Goal: Information Seeking & Learning: Learn about a topic

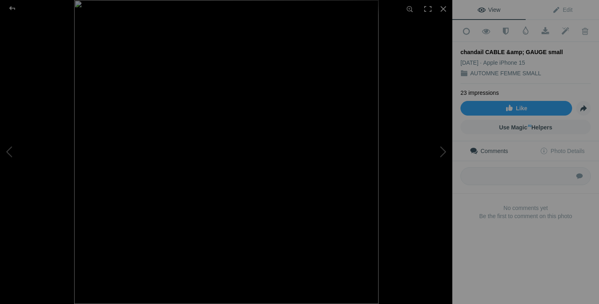
scroll to position [2509, 0]
click at [11, 155] on button at bounding box center [30, 152] width 61 height 110
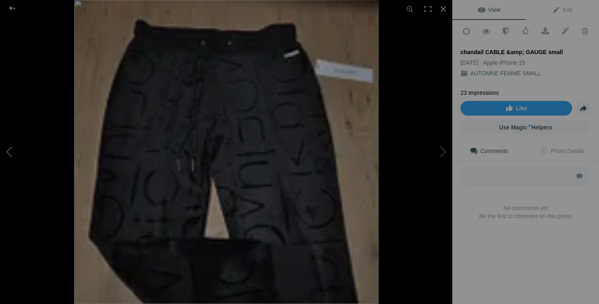
click at [11, 155] on button at bounding box center [30, 152] width 61 height 110
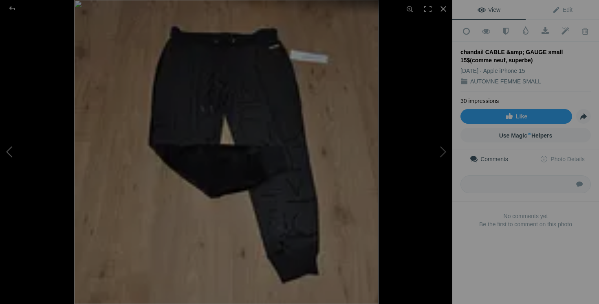
click at [11, 155] on button at bounding box center [30, 152] width 61 height 110
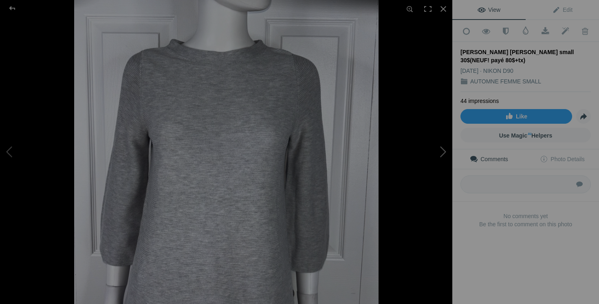
click at [433, 153] on button at bounding box center [421, 152] width 61 height 110
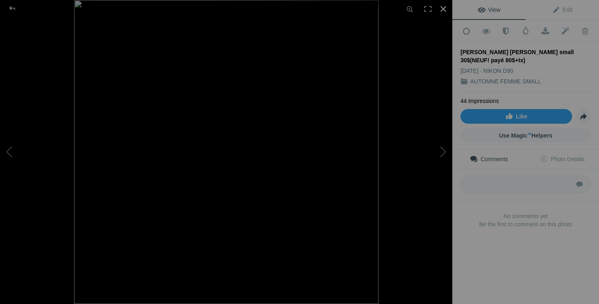
click at [444, 9] on div at bounding box center [443, 9] width 18 height 18
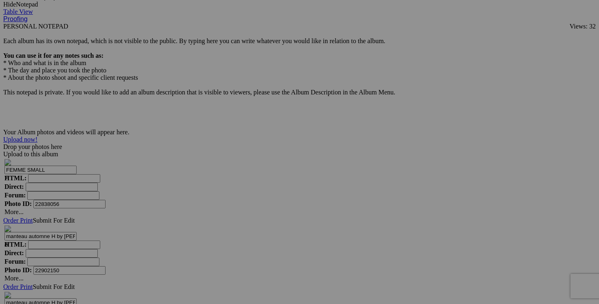
drag, startPoint x: 342, startPoint y: 144, endPoint x: 405, endPoint y: 149, distance: 63.3
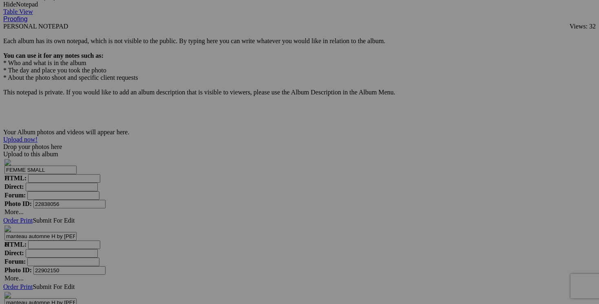
drag, startPoint x: 197, startPoint y: 145, endPoint x: 263, endPoint y: 148, distance: 66.9
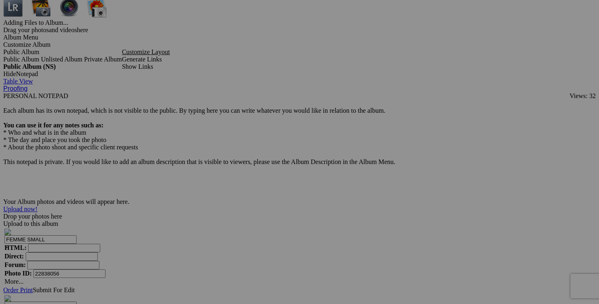
scroll to position [0, 65]
drag, startPoint x: 487, startPoint y: 110, endPoint x: 561, endPoint y: 111, distance: 74.9
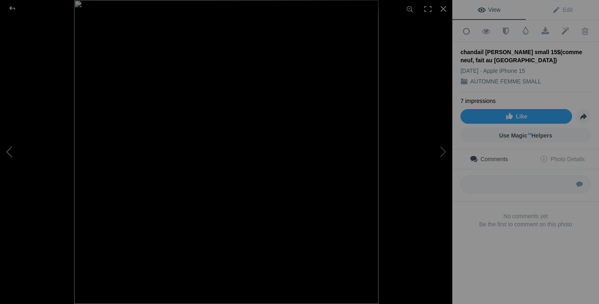
click at [33, 147] on button at bounding box center [30, 152] width 61 height 110
drag, startPoint x: 461, startPoint y: 50, endPoint x: 498, endPoint y: 59, distance: 38.3
click at [498, 59] on div "blouse [PERSON_NAME]CREW taille 6P 15$ (comme neuf, payé 150$, flanelle)" at bounding box center [525, 56] width 130 height 16
copy div "blouse [PERSON_NAME]CREW taille 6P 15$ (comme neuf, payé 150$, flanelle)"
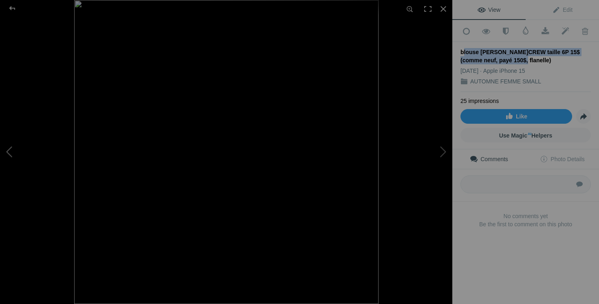
click at [36, 156] on button at bounding box center [30, 152] width 61 height 110
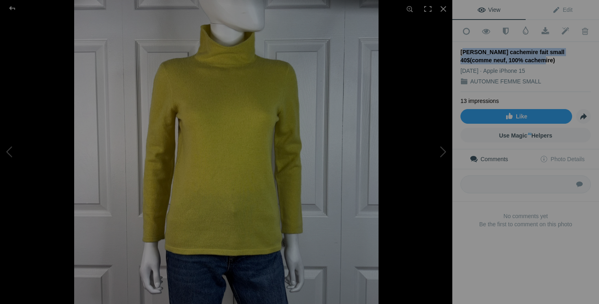
drag, startPoint x: 460, startPoint y: 50, endPoint x: 512, endPoint y: 57, distance: 52.6
click at [512, 57] on div "[PERSON_NAME] cachemire fait small 40$(comme neuf, 100% cachemire)" at bounding box center [525, 56] width 130 height 16
copy div "[PERSON_NAME] cachemire fait small 40$(comme neuf, 100% cachemire)"
click at [24, 157] on button at bounding box center [30, 152] width 61 height 110
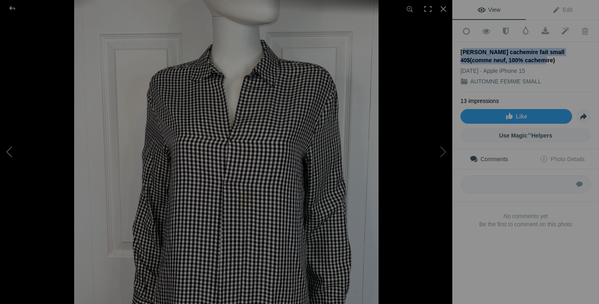
click at [24, 157] on button at bounding box center [30, 152] width 61 height 110
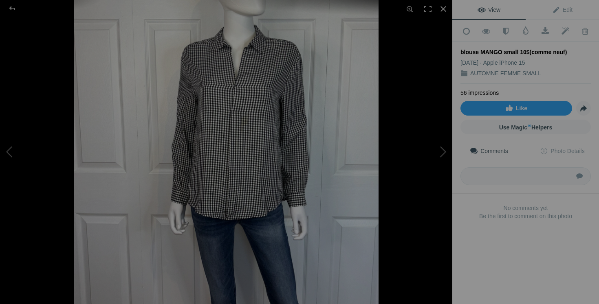
drag, startPoint x: 566, startPoint y: 51, endPoint x: 460, endPoint y: 52, distance: 105.9
click at [460, 52] on div "blouse MANGO small 10$(comme neuf)" at bounding box center [525, 52] width 130 height 8
copy div "blouse MANGO small 10$(comme neuf)"
click at [37, 153] on button at bounding box center [30, 152] width 61 height 110
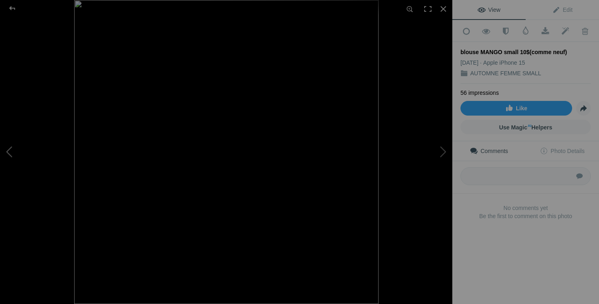
click at [37, 153] on button at bounding box center [30, 152] width 61 height 110
drag, startPoint x: 572, startPoint y: 49, endPoint x: 458, endPoint y: 53, distance: 113.6
click at [458, 53] on div "Add to Quick Collection Remove from Quick Collection Hide from Public View Unhi…" at bounding box center [525, 133] width 147 height 227
copy div "[PERSON_NAME] small 20$(comme neuf)"
click at [47, 147] on button at bounding box center [30, 152] width 61 height 110
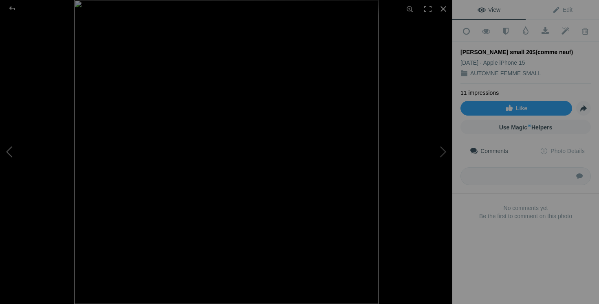
click at [47, 147] on button at bounding box center [30, 152] width 61 height 110
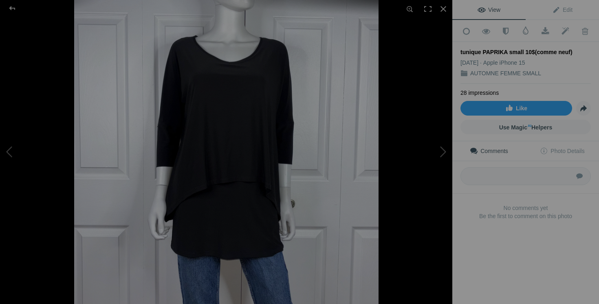
drag, startPoint x: 568, startPoint y: 48, endPoint x: 458, endPoint y: 50, distance: 109.5
click at [458, 50] on div "Add to Quick Collection Remove from Quick Collection Hide from Public View Unhi…" at bounding box center [525, 133] width 147 height 227
copy div "tunique PAPRIKA small 10$(comme neuf)"
click at [40, 145] on button at bounding box center [30, 152] width 61 height 110
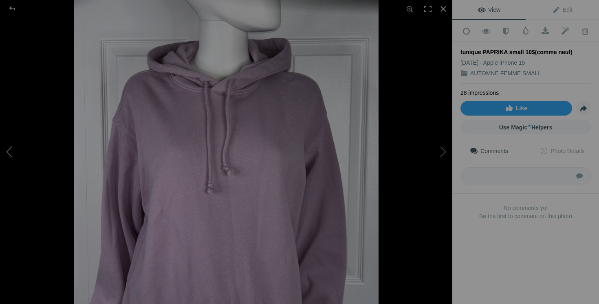
click at [40, 145] on button at bounding box center [30, 152] width 61 height 110
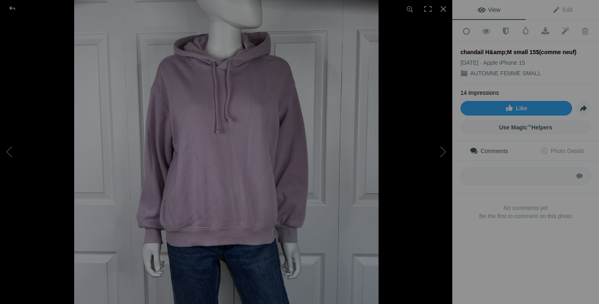
drag, startPoint x: 576, startPoint y: 49, endPoint x: 459, endPoint y: 53, distance: 116.9
click at [459, 53] on div "Add to Quick Collection Remove from Quick Collection Hide from Public View Unhi…" at bounding box center [525, 133] width 147 height 227
copy div "chandail H&amp;M small 15$(comme neuf)"
click at [15, 152] on button at bounding box center [30, 152] width 61 height 110
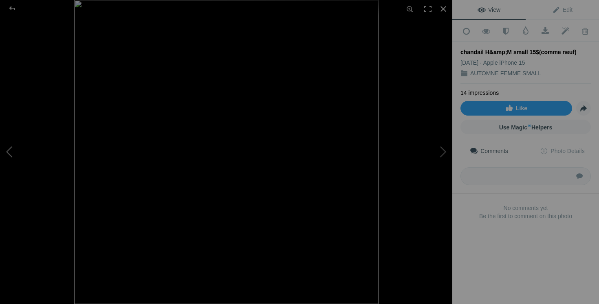
click at [15, 152] on button at bounding box center [30, 152] width 61 height 110
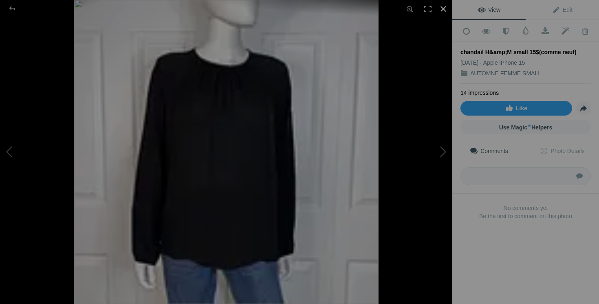
click at [443, 4] on div at bounding box center [443, 9] width 18 height 18
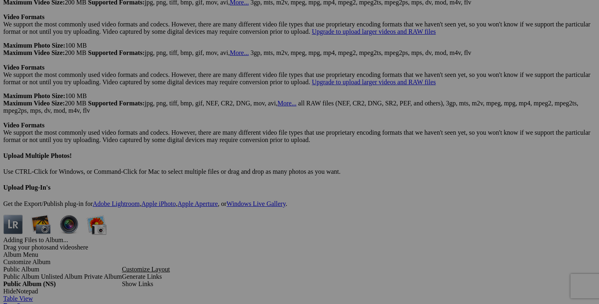
scroll to position [0, 153]
drag, startPoint x: 342, startPoint y: 121, endPoint x: 408, endPoint y: 123, distance: 66.4
drag, startPoint x: 196, startPoint y: 122, endPoint x: 270, endPoint y: 123, distance: 74.1
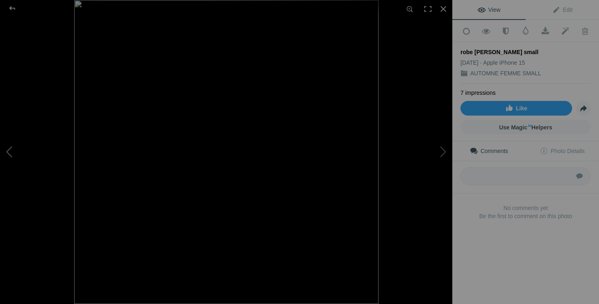
click at [22, 160] on button at bounding box center [30, 152] width 61 height 110
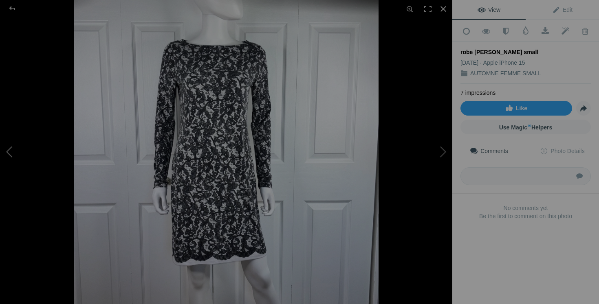
click at [22, 160] on button at bounding box center [30, 152] width 61 height 110
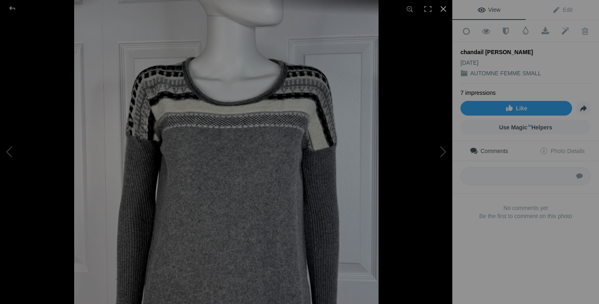
click at [441, 9] on div at bounding box center [443, 9] width 18 height 18
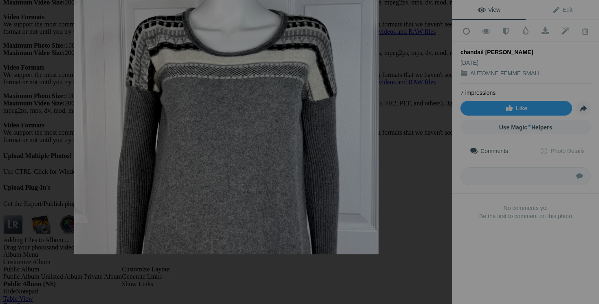
click at [235, 252] on img at bounding box center [226, 102] width 304 height 304
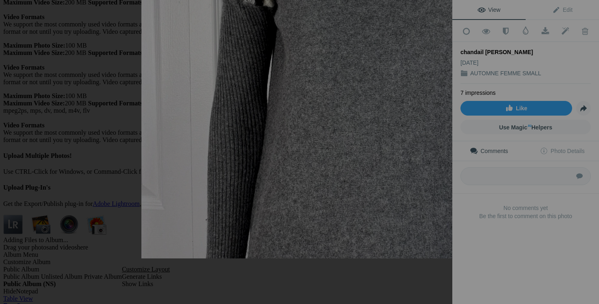
click at [445, 169] on button at bounding box center [421, 152] width 61 height 110
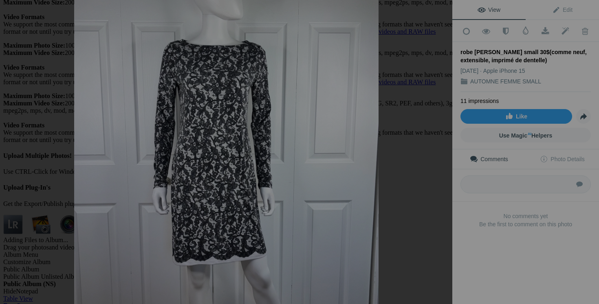
click at [9, 125] on button at bounding box center [30, 152] width 61 height 110
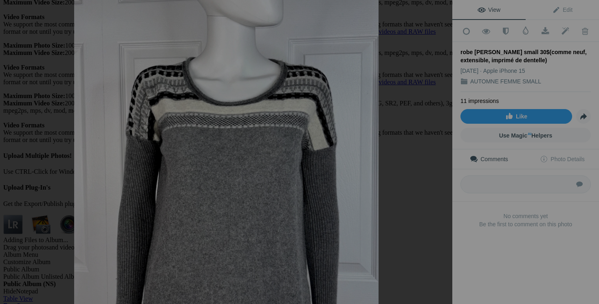
click at [9, 125] on button at bounding box center [30, 152] width 61 height 110
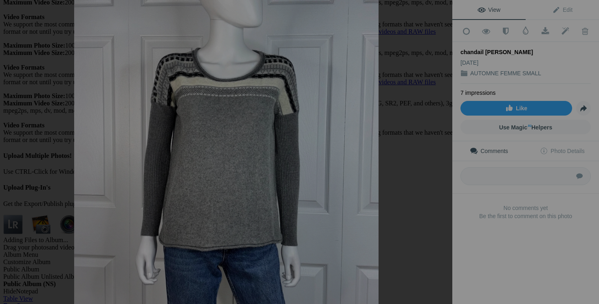
click at [9, 125] on button at bounding box center [30, 152] width 61 height 110
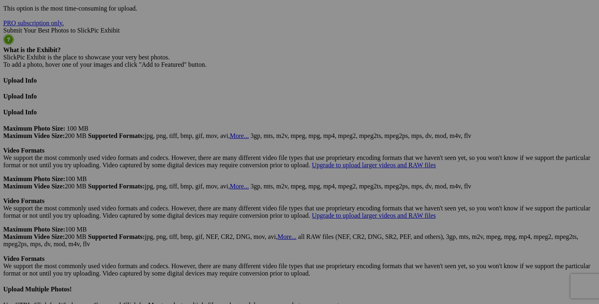
scroll to position [0, 39]
drag, startPoint x: 342, startPoint y: 151, endPoint x: 404, endPoint y: 154, distance: 62.4
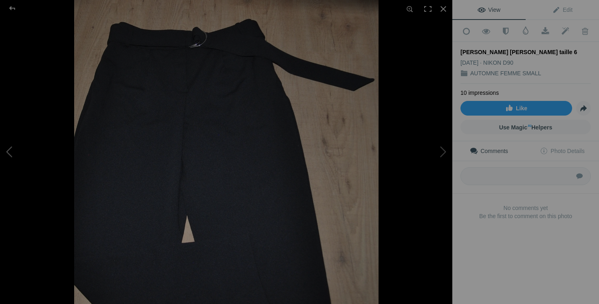
click at [33, 145] on button at bounding box center [30, 152] width 61 height 110
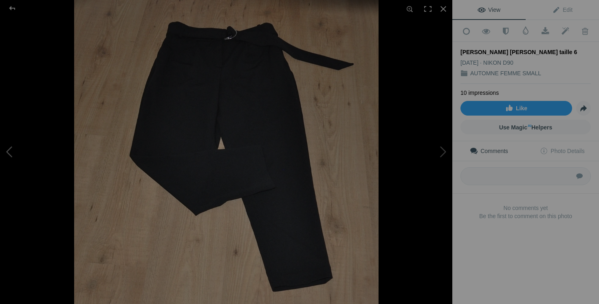
click at [33, 145] on button at bounding box center [30, 152] width 61 height 110
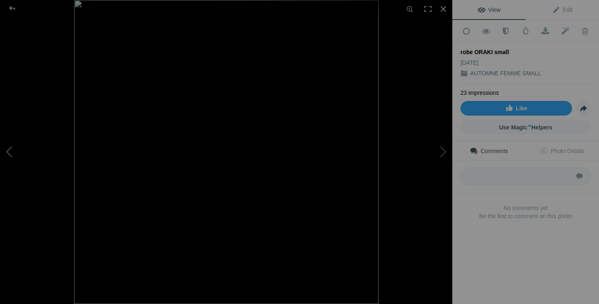
click at [33, 145] on button at bounding box center [30, 152] width 61 height 110
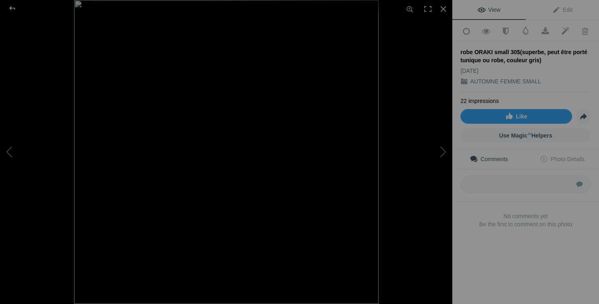
drag, startPoint x: 459, startPoint y: 50, endPoint x: 538, endPoint y: 58, distance: 79.4
click at [538, 58] on div "Add to Quick Collection Remove from Quick Collection Hide from Public View Unhi…" at bounding box center [525, 137] width 147 height 235
copy div "robe ORAKI small 30$(superbe, peut être porté tunique ou robe, couleur gris)"
click at [36, 142] on button at bounding box center [30, 152] width 61 height 110
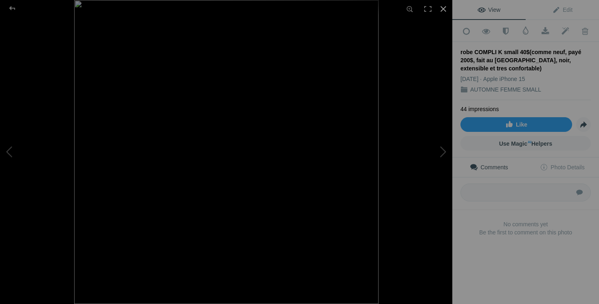
click at [443, 11] on div at bounding box center [443, 9] width 18 height 18
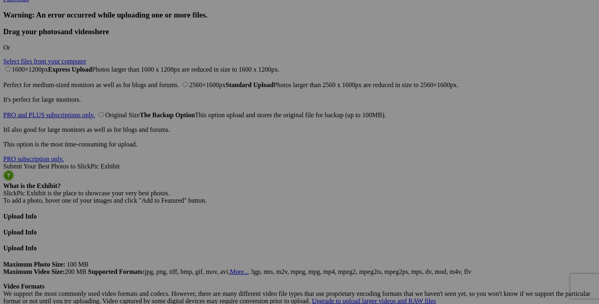
scroll to position [0, 147]
drag, startPoint x: 414, startPoint y: 183, endPoint x: 476, endPoint y: 186, distance: 62.8
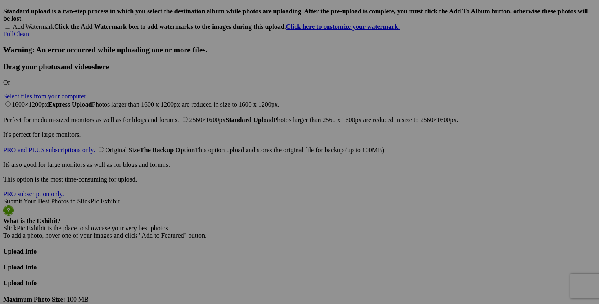
scroll to position [0, 63]
drag, startPoint x: 487, startPoint y: 114, endPoint x: 555, endPoint y: 115, distance: 68.0
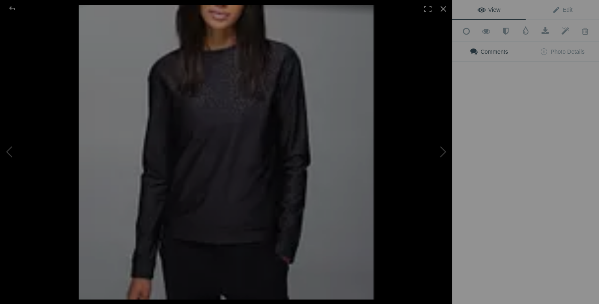
scroll to position [0, 0]
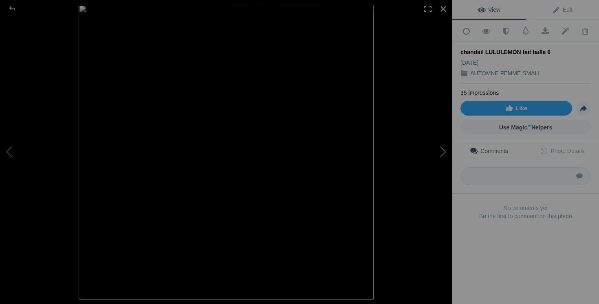
click at [444, 150] on button at bounding box center [421, 152] width 61 height 110
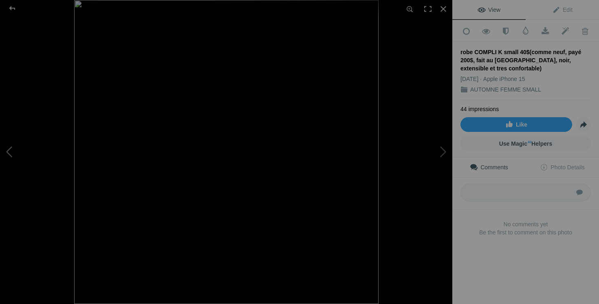
click at [15, 159] on button at bounding box center [30, 152] width 61 height 110
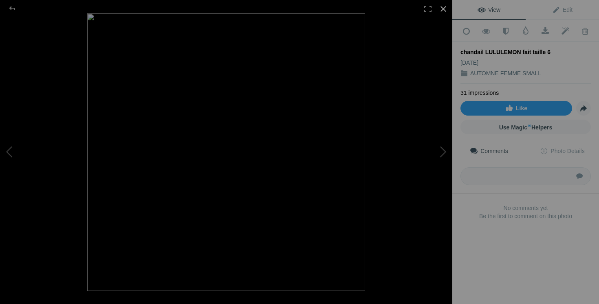
click at [446, 10] on div at bounding box center [443, 9] width 18 height 18
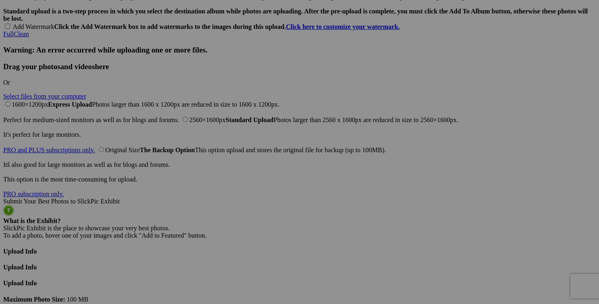
scroll to position [0, 5]
drag, startPoint x: 270, startPoint y: 218, endPoint x: 342, endPoint y: 220, distance: 72.5
drag, startPoint x: 487, startPoint y: 115, endPoint x: 561, endPoint y: 116, distance: 73.7
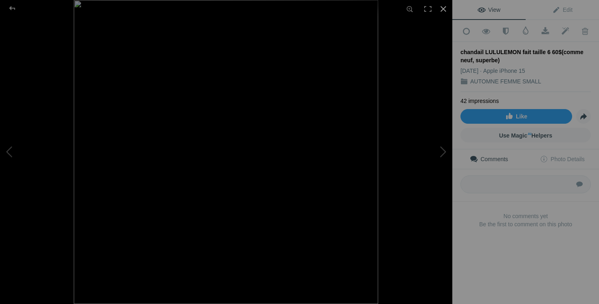
click at [444, 9] on div at bounding box center [443, 9] width 18 height 18
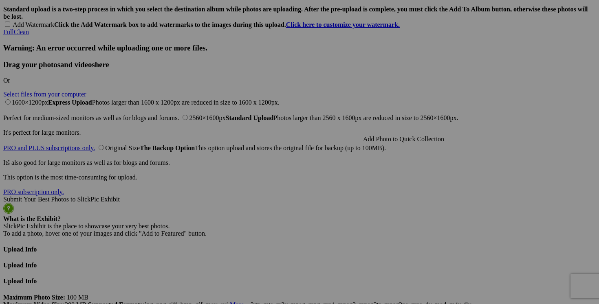
scroll to position [1921, 0]
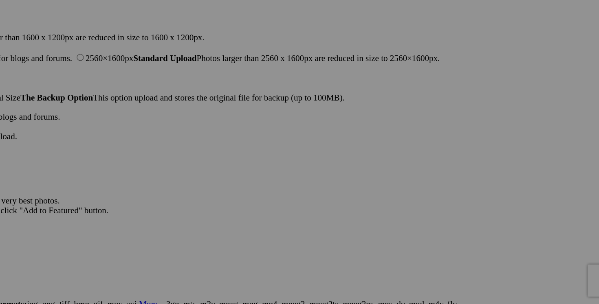
scroll to position [1920, 0]
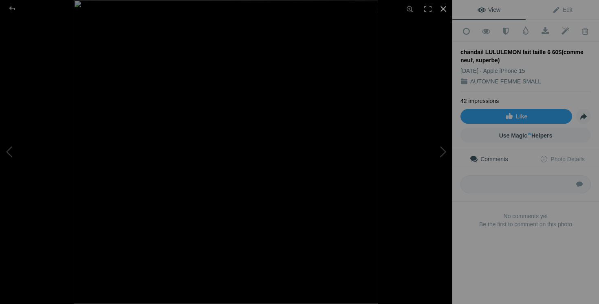
click at [442, 9] on div at bounding box center [443, 9] width 18 height 18
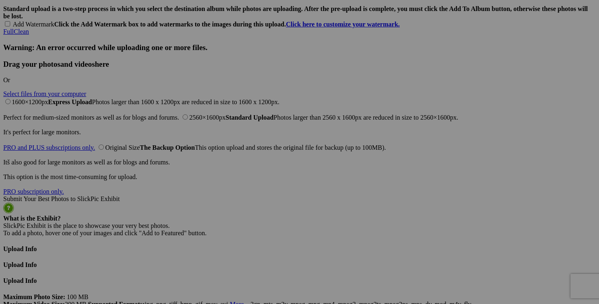
scroll to position [0, 61]
drag, startPoint x: 342, startPoint y: 111, endPoint x: 404, endPoint y: 113, distance: 61.5
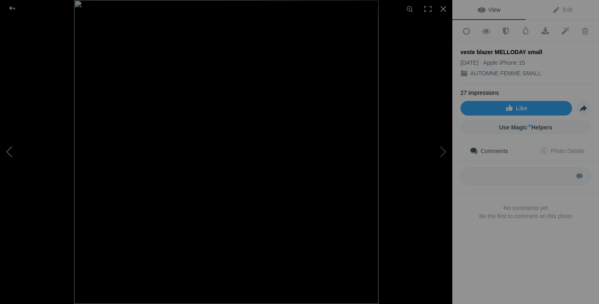
click at [39, 156] on button at bounding box center [30, 152] width 61 height 110
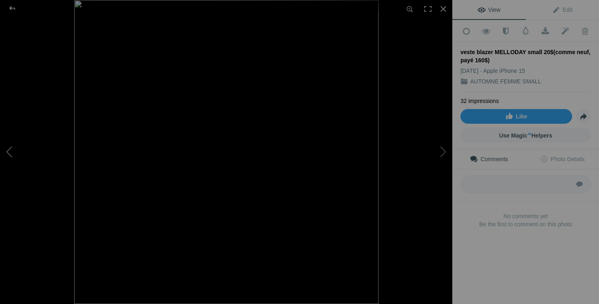
click at [9, 154] on button at bounding box center [30, 152] width 61 height 110
click at [19, 153] on button at bounding box center [30, 152] width 61 height 110
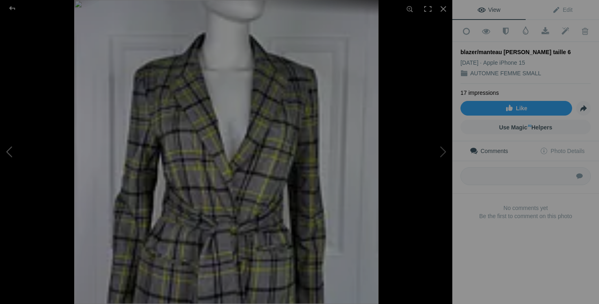
click at [35, 146] on button at bounding box center [30, 152] width 61 height 110
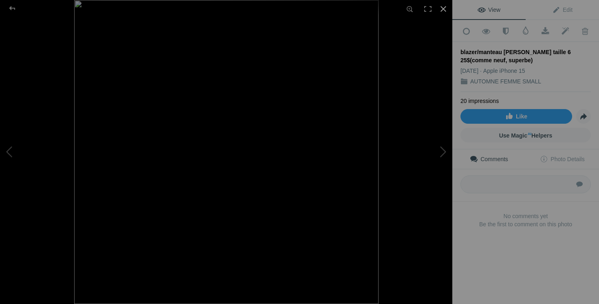
click at [441, 8] on div at bounding box center [443, 9] width 18 height 18
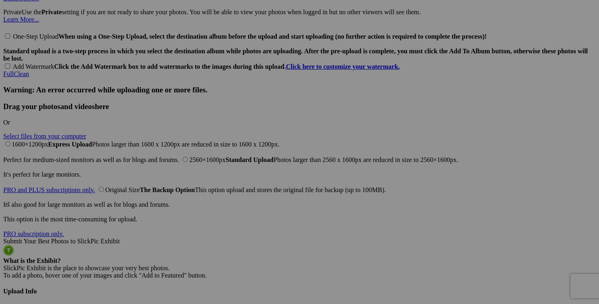
scroll to position [0, 72]
drag, startPoint x: 125, startPoint y: 155, endPoint x: 194, endPoint y: 153, distance: 69.7
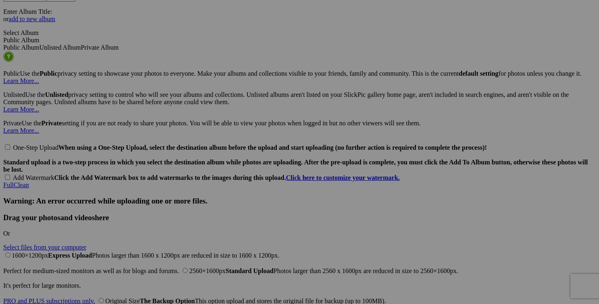
scroll to position [0, 56]
drag, startPoint x: 415, startPoint y: 163, endPoint x: 479, endPoint y: 162, distance: 64.3
drag, startPoint x: 269, startPoint y: 162, endPoint x: 341, endPoint y: 162, distance: 72.1
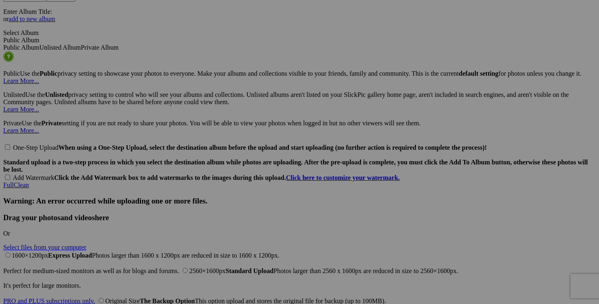
drag, startPoint x: 125, startPoint y: 164, endPoint x: 188, endPoint y: 174, distance: 64.4
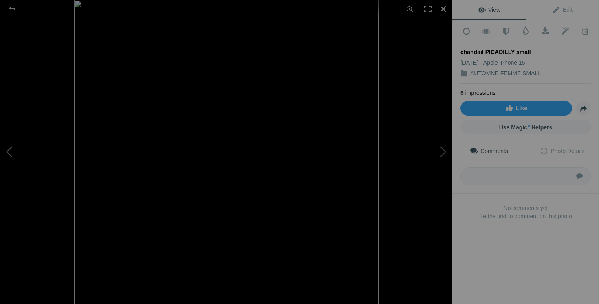
click at [12, 155] on button at bounding box center [30, 152] width 61 height 110
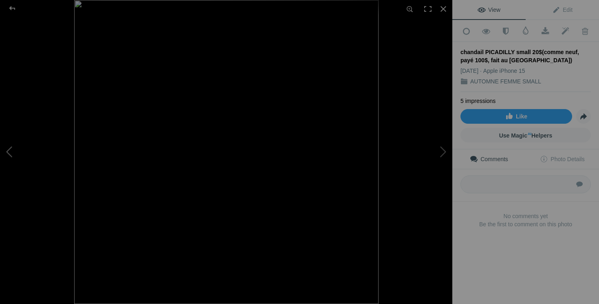
click at [37, 151] on button at bounding box center [30, 152] width 61 height 110
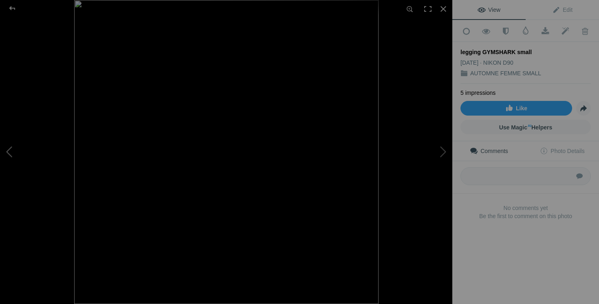
click at [37, 151] on button at bounding box center [30, 152] width 61 height 110
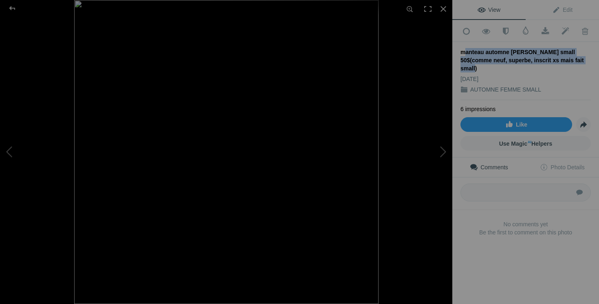
drag, startPoint x: 461, startPoint y: 50, endPoint x: 564, endPoint y: 59, distance: 103.0
click at [564, 59] on div "manteau automne [PERSON_NAME] small 50$(comme neuf, superbe, inscrit xs mais fa…" at bounding box center [525, 60] width 130 height 24
copy div "manteau automne [PERSON_NAME] small 50$(comme neuf, superbe, inscrit xs mais fa…"
click at [445, 150] on button at bounding box center [421, 152] width 61 height 110
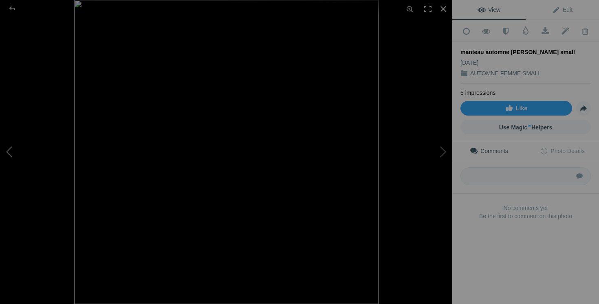
click at [18, 154] on button at bounding box center [30, 152] width 61 height 110
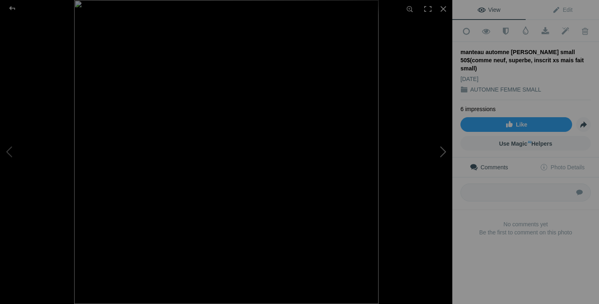
click at [442, 151] on button at bounding box center [421, 152] width 61 height 110
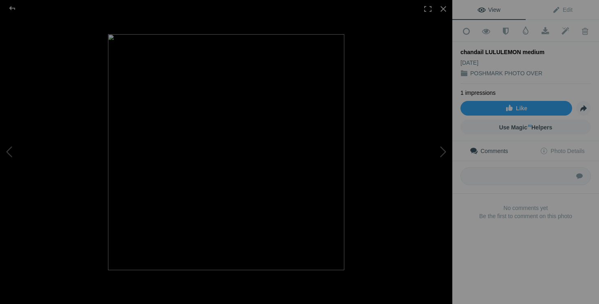
scroll to position [210, 0]
click at [444, 10] on div at bounding box center [443, 9] width 18 height 18
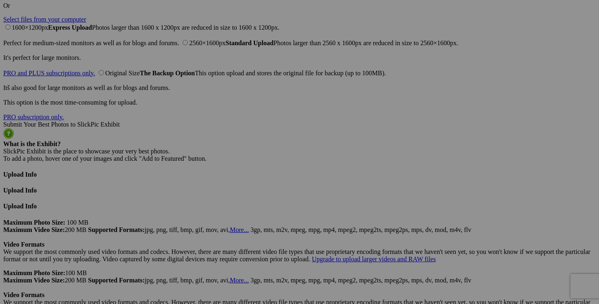
scroll to position [2023, 0]
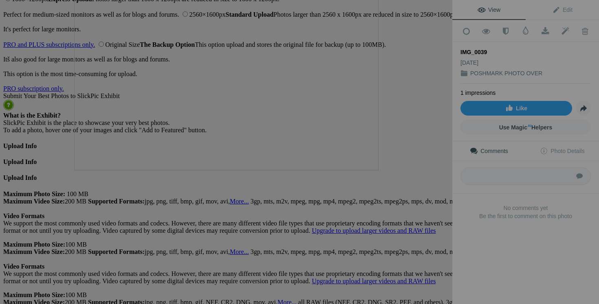
click at [444, 167] on button at bounding box center [421, 152] width 61 height 110
click at [445, 164] on button at bounding box center [421, 152] width 61 height 110
click at [433, 172] on button at bounding box center [421, 152] width 61 height 110
click at [435, 164] on button at bounding box center [421, 152] width 61 height 110
click at [421, 171] on button at bounding box center [421, 152] width 61 height 110
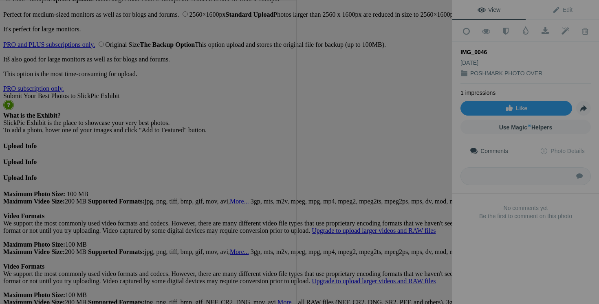
click at [441, 168] on button at bounding box center [421, 152] width 61 height 110
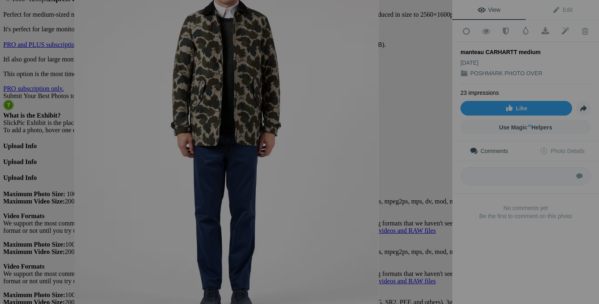
click at [443, 31] on div at bounding box center [300, 152] width 452 height 304
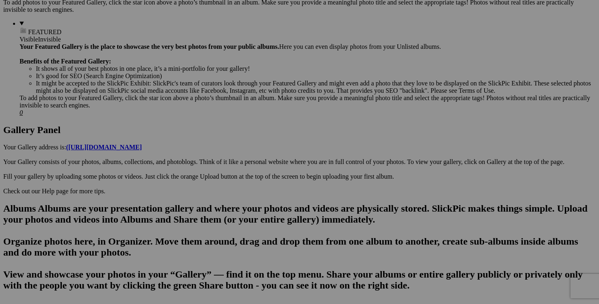
scroll to position [0, 0]
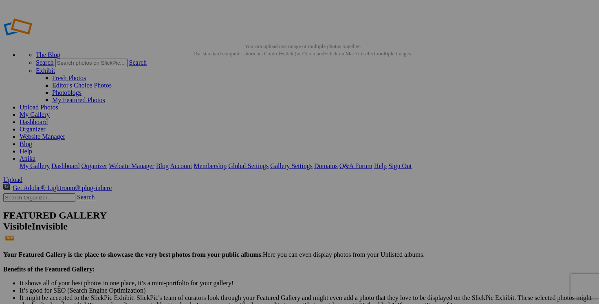
click at [48, 118] on link "Dashboard" at bounding box center [34, 121] width 28 height 7
